Goal: Obtain resource: Download file/media

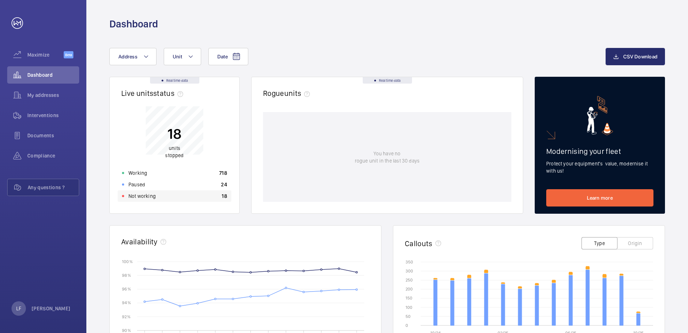
click at [170, 198] on div "Not working 18" at bounding box center [175, 196] width 114 height 12
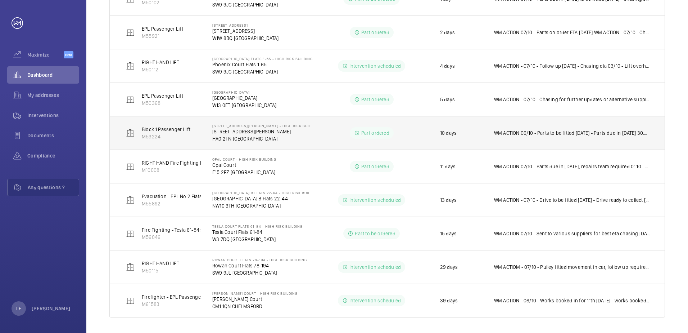
scroll to position [274, 0]
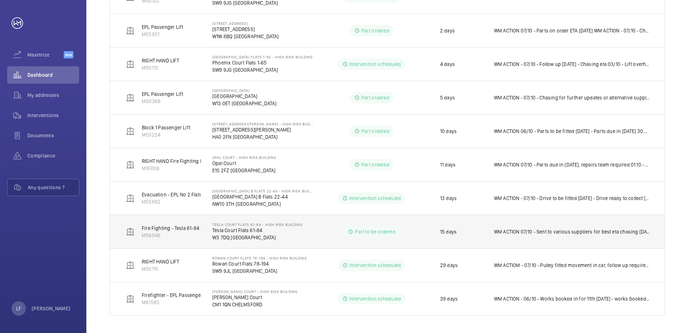
click at [540, 235] on td "WM ACTION 07/10 - Sent to various suppliers for best eta chasing [DATE] - Chasi…" at bounding box center [574, 231] width 182 height 33
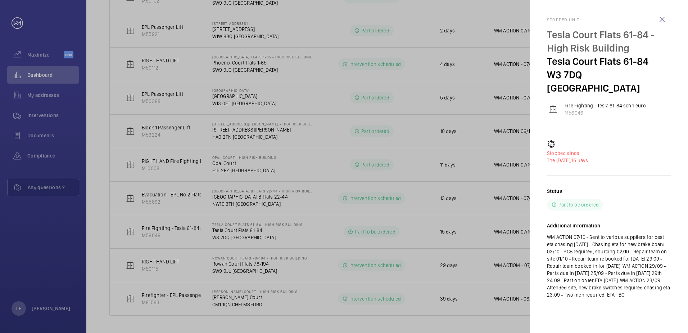
click at [288, 290] on div at bounding box center [344, 166] width 688 height 333
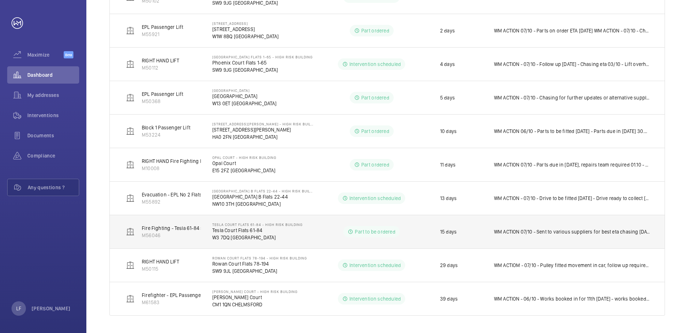
click at [542, 231] on p "WM ACTION 07/10 - Sent to various suppliers for best eta chasing [DATE] - Chasi…" at bounding box center [572, 231] width 156 height 7
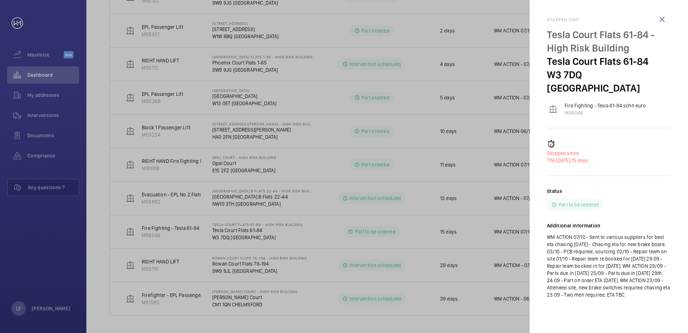
click at [348, 231] on div at bounding box center [344, 166] width 688 height 333
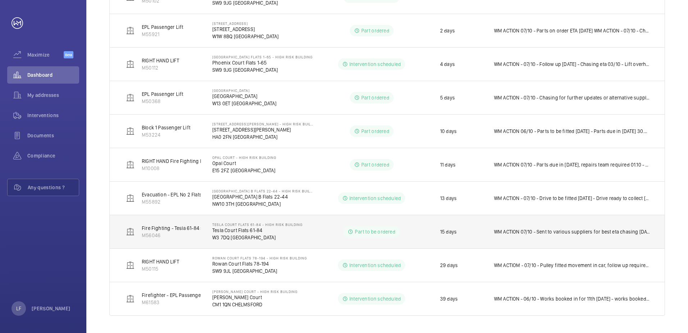
click at [253, 230] on p "Tesla Court Flats 61-84" at bounding box center [257, 229] width 90 height 7
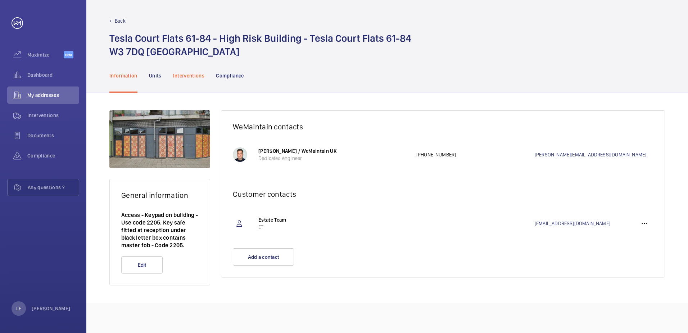
click at [185, 77] on p "Interventions" at bounding box center [189, 75] width 32 height 7
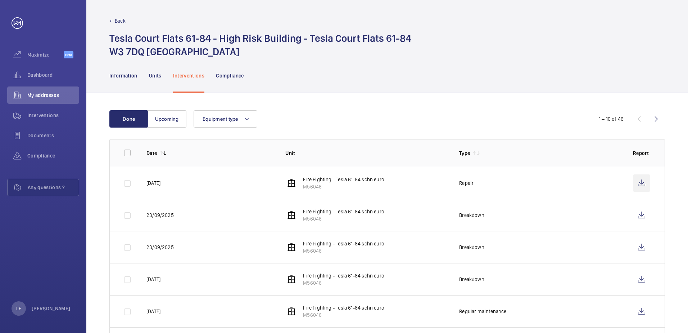
click at [640, 187] on wm-front-icon-button at bounding box center [641, 182] width 17 height 17
click at [646, 213] on wm-front-icon-button at bounding box center [641, 214] width 17 height 17
click at [639, 250] on wm-front-icon-button at bounding box center [641, 246] width 17 height 17
click at [41, 77] on span "Dashboard" at bounding box center [53, 74] width 52 height 7
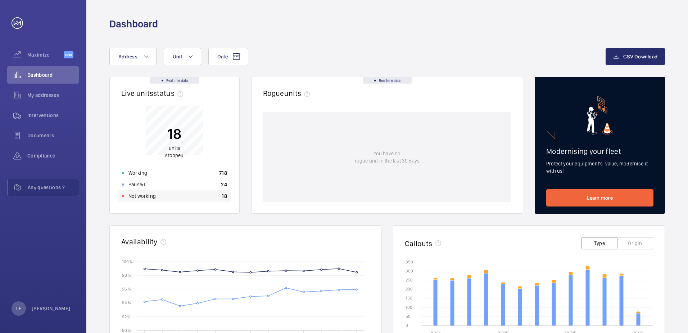
click at [161, 200] on div "Not working 18" at bounding box center [175, 196] width 114 height 12
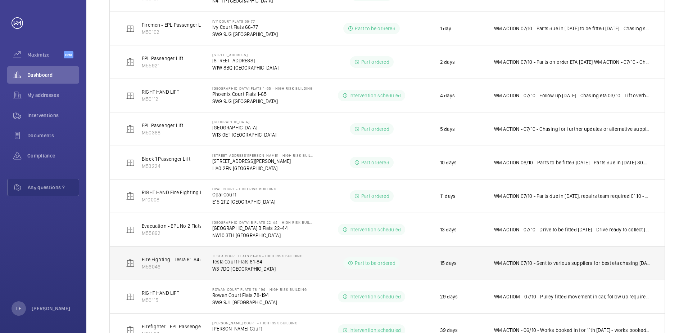
scroll to position [274, 0]
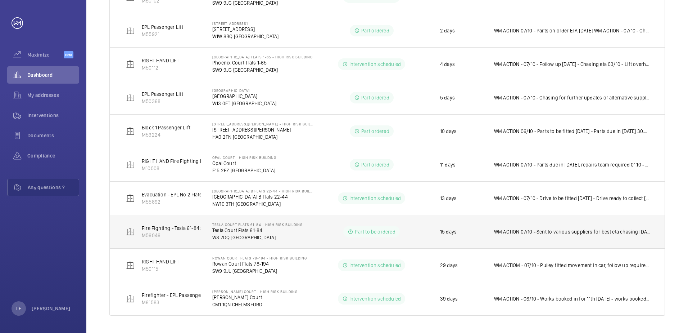
click at [542, 235] on td "WM ACTION 07/10 - Sent to various suppliers for best eta chasing [DATE] - Chasi…" at bounding box center [574, 231] width 182 height 33
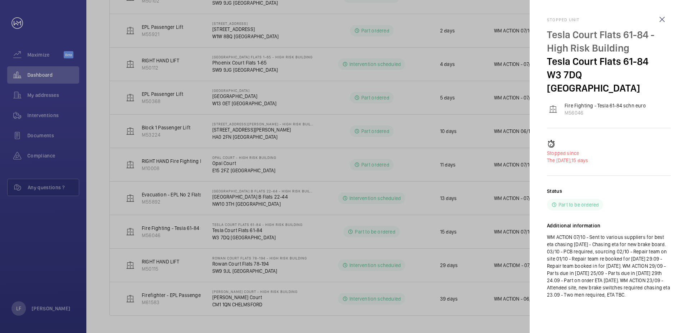
click at [228, 244] on div at bounding box center [344, 166] width 688 height 333
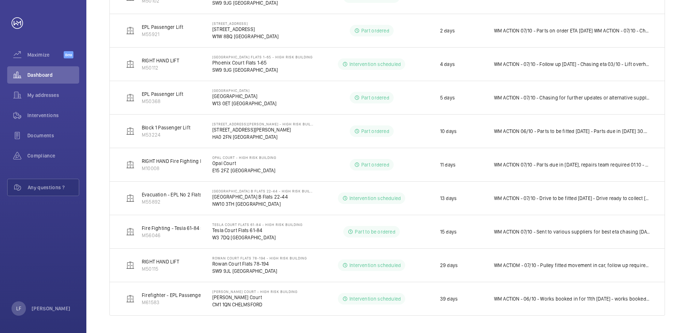
click at [228, 236] on div at bounding box center [344, 166] width 688 height 333
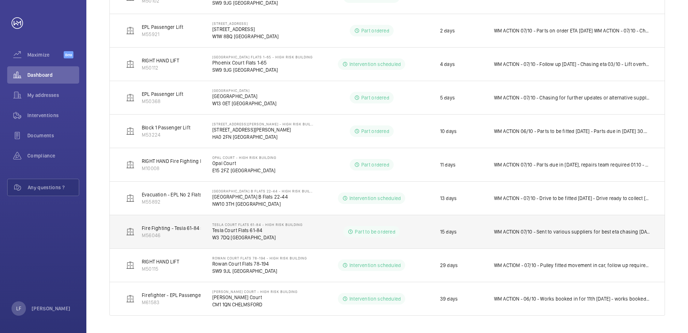
click at [229, 232] on p "Tesla Court Flats 61-84" at bounding box center [257, 229] width 90 height 7
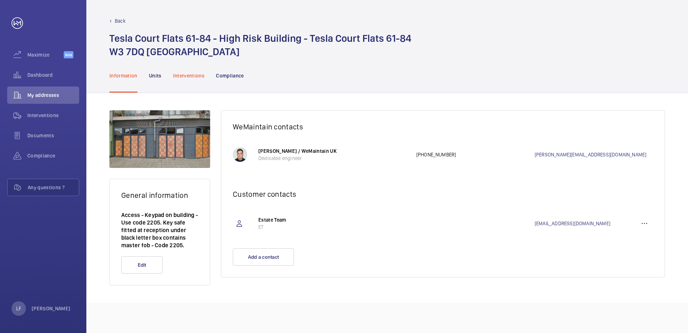
click at [197, 78] on p "Interventions" at bounding box center [189, 75] width 32 height 7
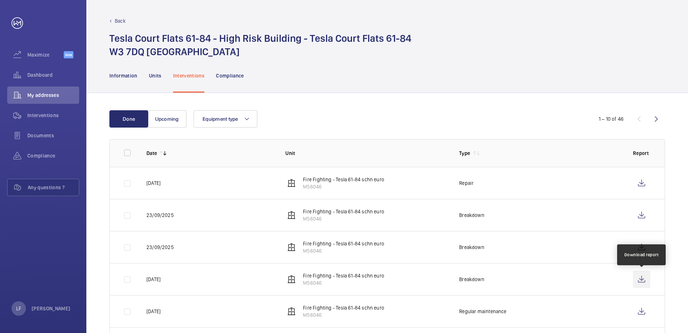
click at [644, 281] on wm-front-icon-button at bounding box center [641, 278] width 17 height 17
